Goal: Complete application form: Complete application form

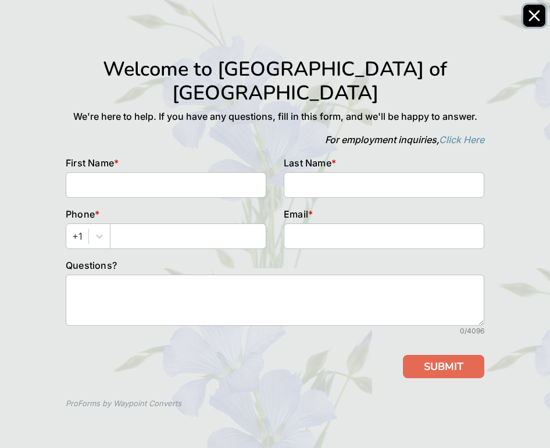
click at [536, 13] on button "Close" at bounding box center [534, 16] width 22 height 22
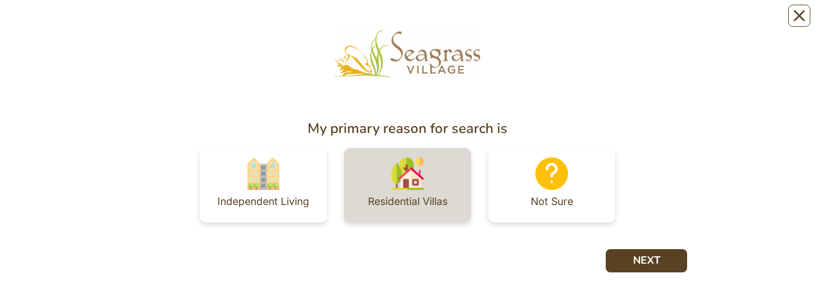
click at [399, 192] on div "Residential Villas" at bounding box center [408, 201] width 80 height 23
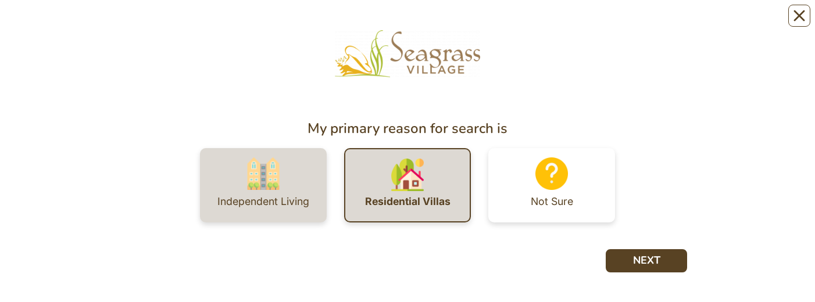
click at [301, 188] on div "Independent Living" at bounding box center [263, 185] width 127 height 74
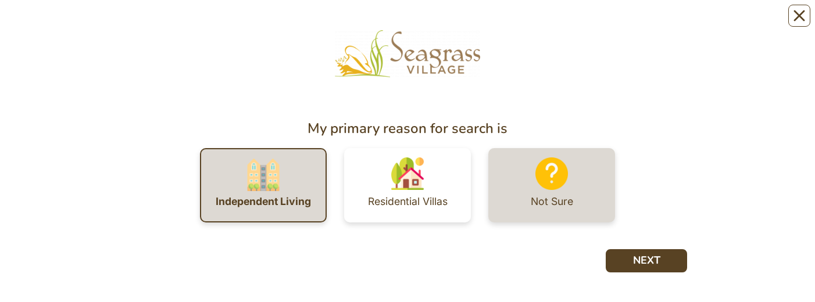
click at [549, 214] on div "Not Sure" at bounding box center [551, 185] width 127 height 74
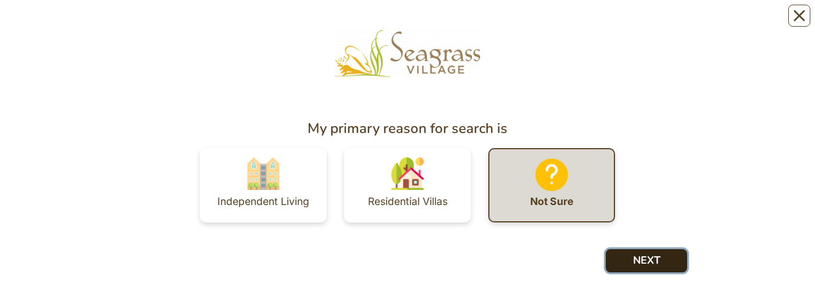
click at [663, 263] on button "NEXT" at bounding box center [646, 260] width 81 height 23
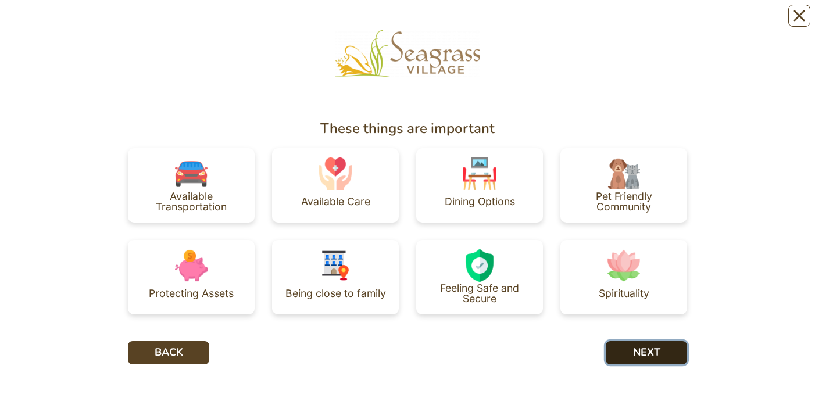
click at [641, 354] on button "NEXT" at bounding box center [646, 352] width 81 height 23
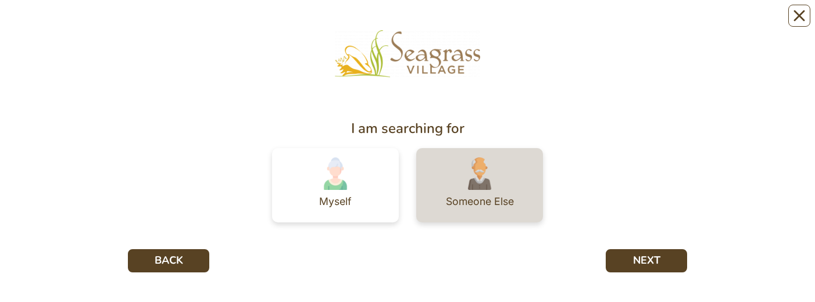
click at [473, 203] on div "Someone Else" at bounding box center [480, 201] width 68 height 10
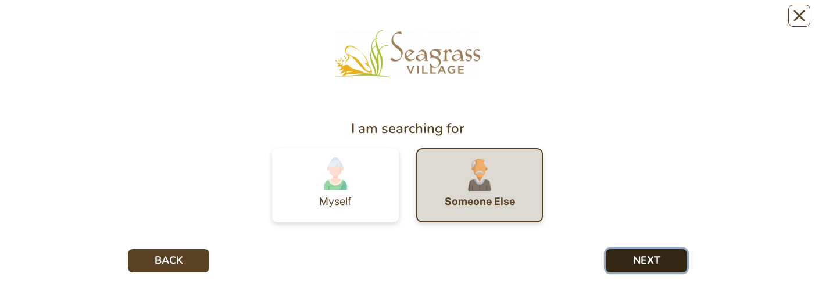
click at [631, 263] on button "NEXT" at bounding box center [646, 260] width 81 height 23
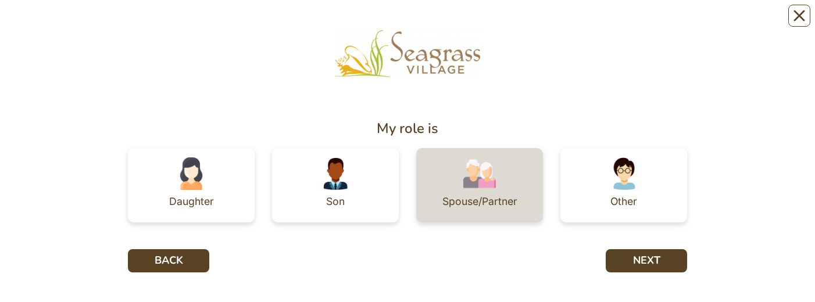
click at [475, 205] on div "Spouse/Partner" at bounding box center [479, 201] width 75 height 10
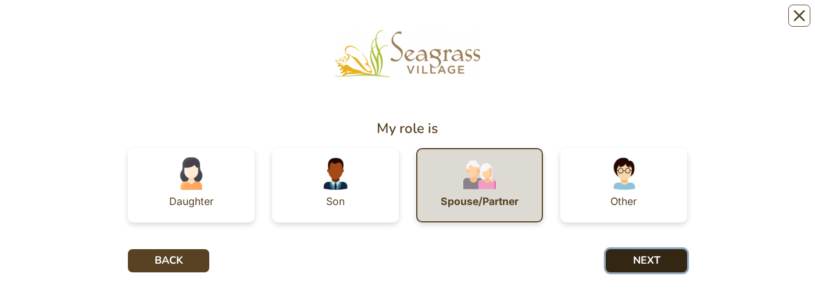
click at [649, 262] on button "NEXT" at bounding box center [646, 260] width 81 height 23
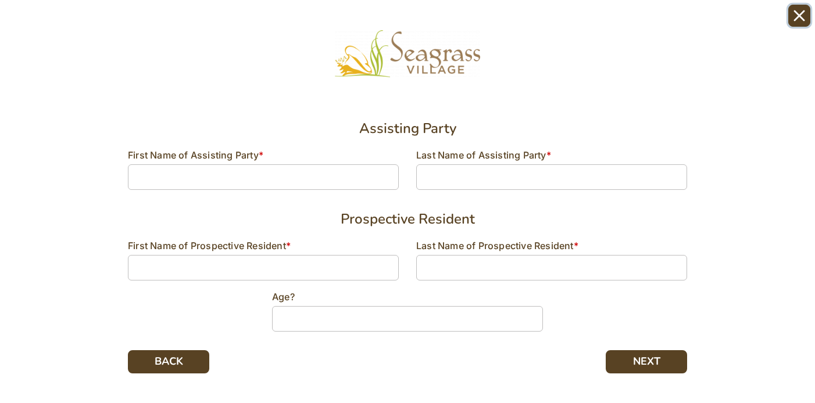
click at [801, 19] on icon "Close" at bounding box center [799, 16] width 12 height 12
